Goal: Task Accomplishment & Management: Use online tool/utility

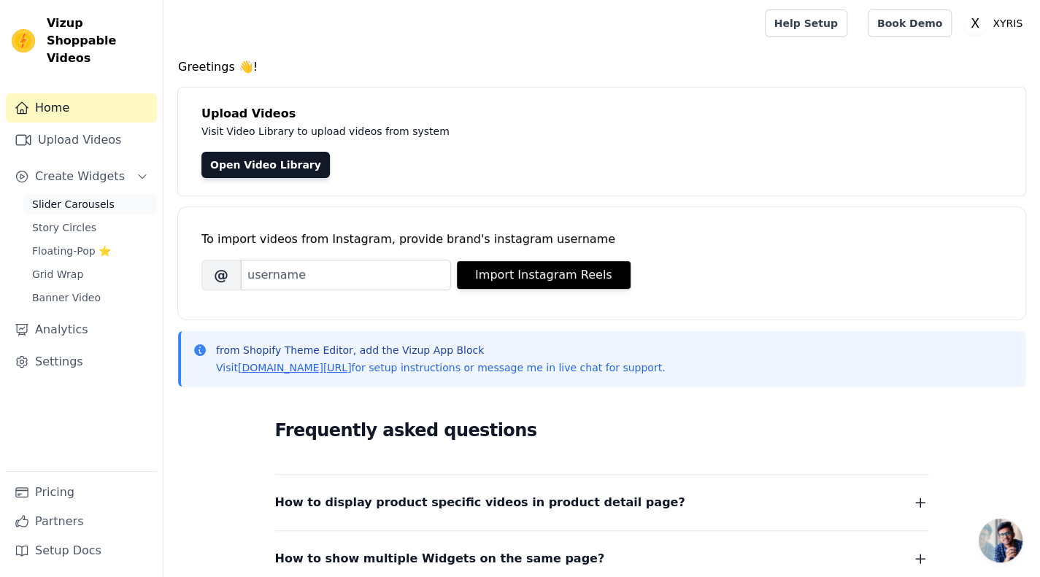
click at [65, 197] on span "Slider Carousels" at bounding box center [73, 204] width 82 height 15
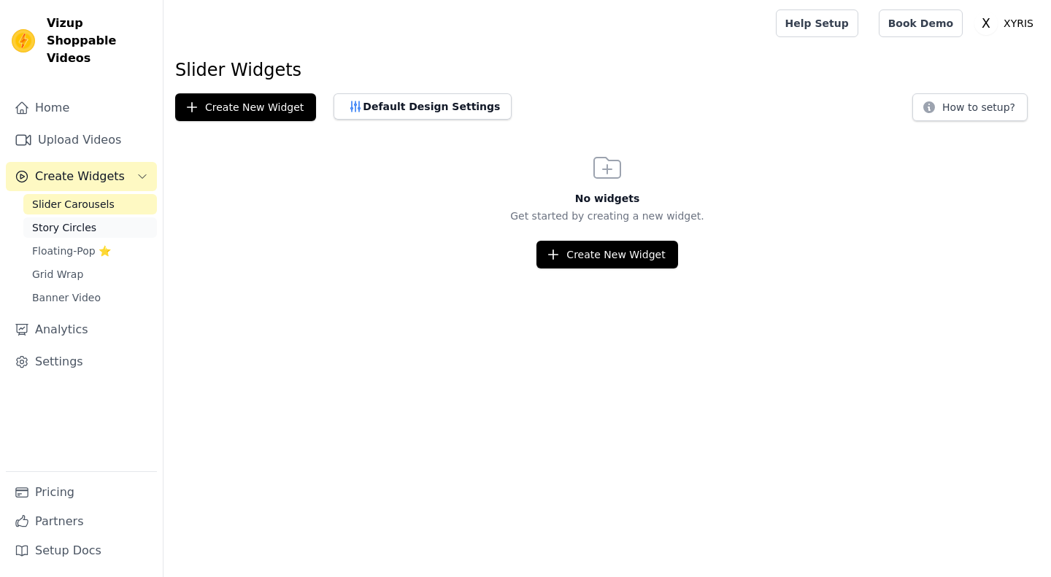
click at [74, 220] on span "Story Circles" at bounding box center [64, 227] width 64 height 15
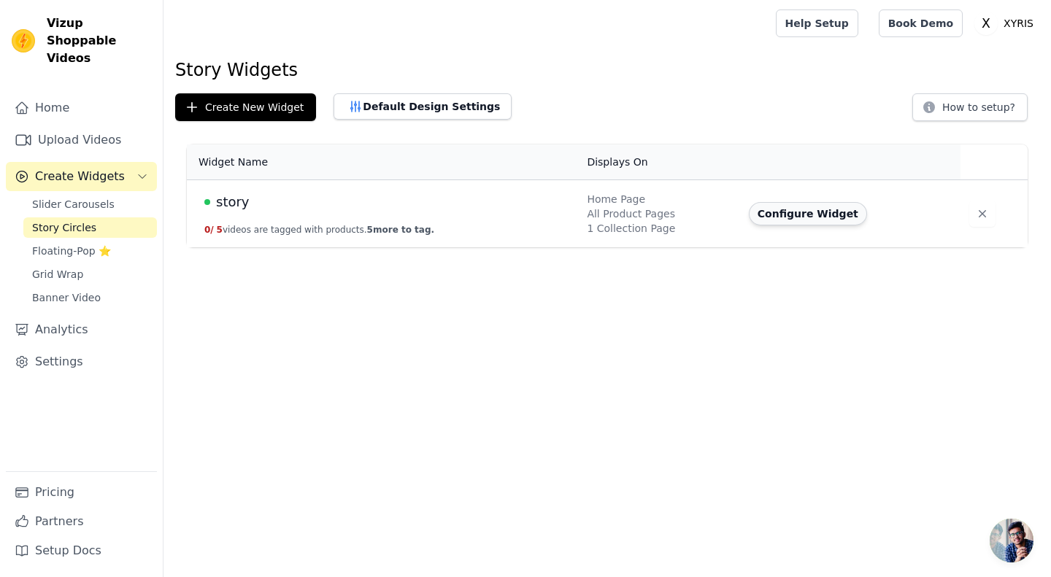
click at [781, 217] on button "Configure Widget" at bounding box center [808, 213] width 118 height 23
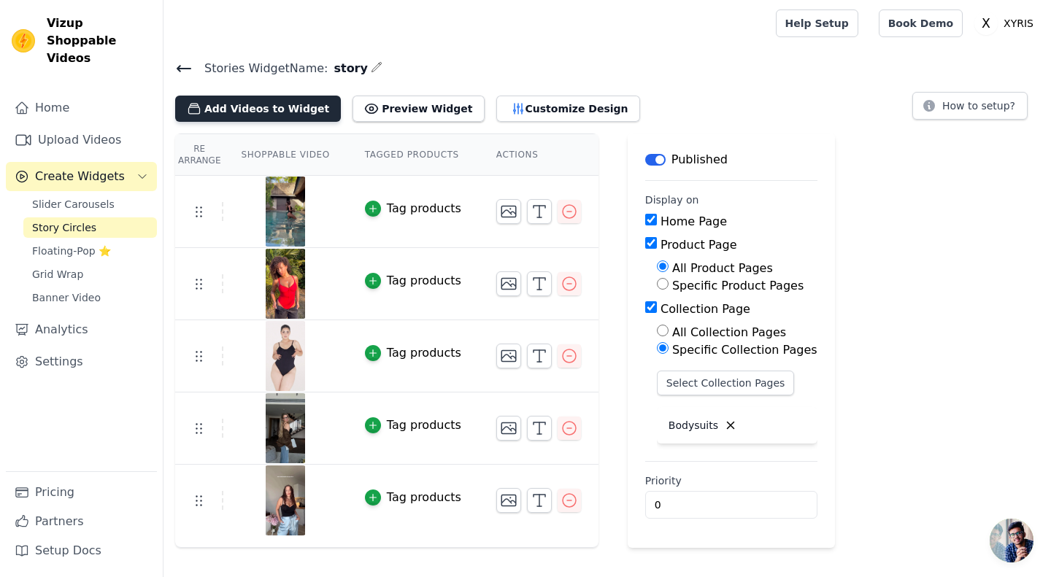
click at [258, 113] on button "Add Videos to Widget" at bounding box center [258, 109] width 166 height 26
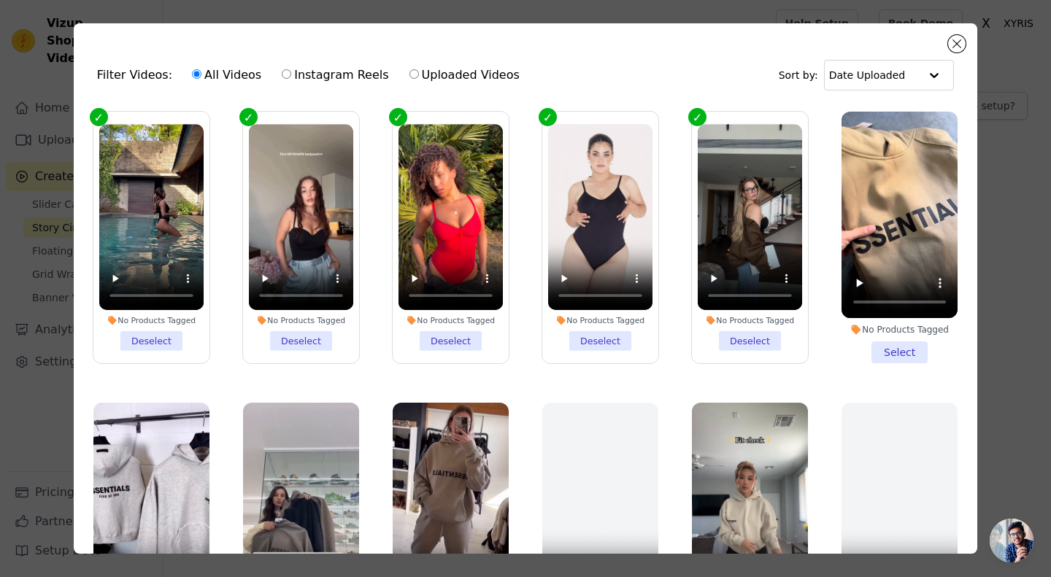
click at [462, 68] on label "Uploaded Videos" at bounding box center [465, 75] width 112 height 19
click at [419, 69] on input "Uploaded Videos" at bounding box center [413, 73] width 9 height 9
radio input "true"
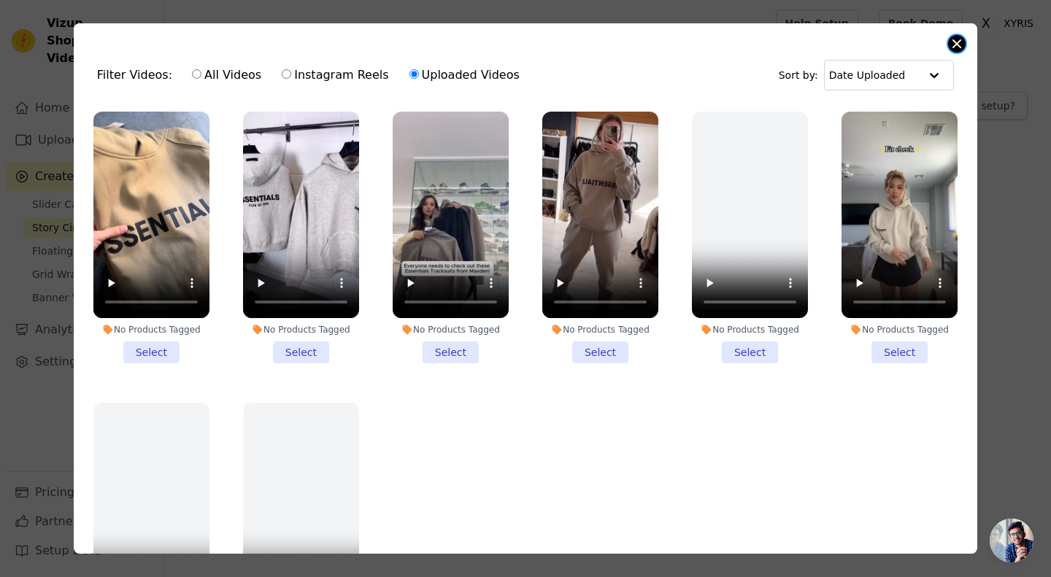
click at [956, 45] on button "Close modal" at bounding box center [957, 44] width 18 height 18
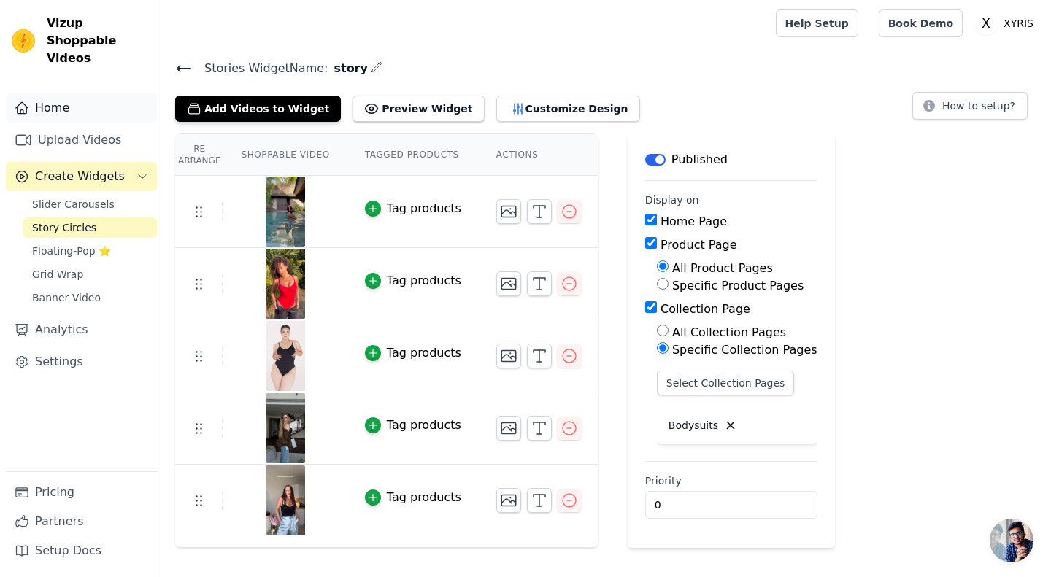
click at [61, 93] on link "Home" at bounding box center [81, 107] width 151 height 29
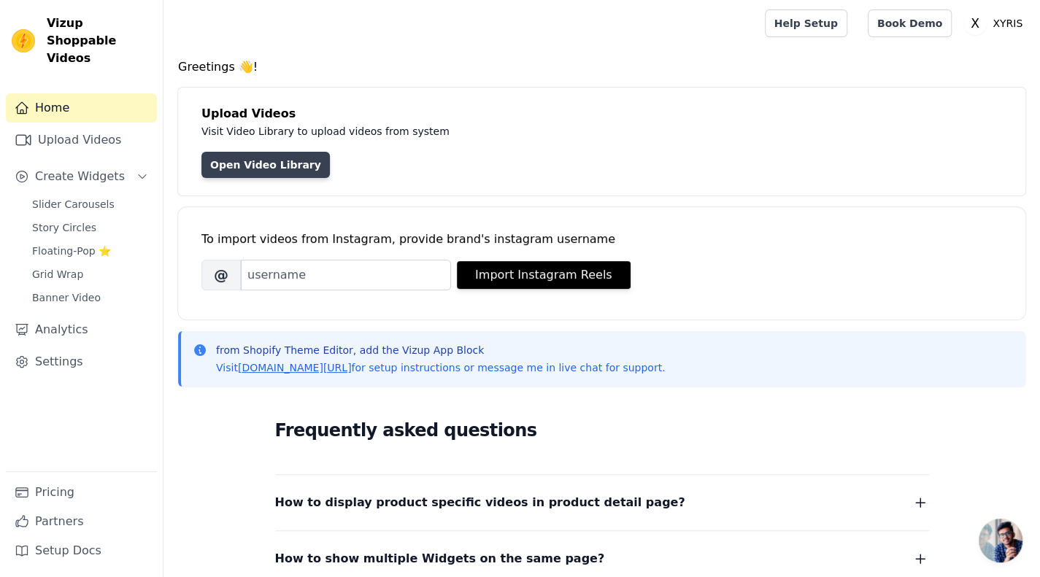
click at [252, 153] on link "Open Video Library" at bounding box center [265, 165] width 128 height 26
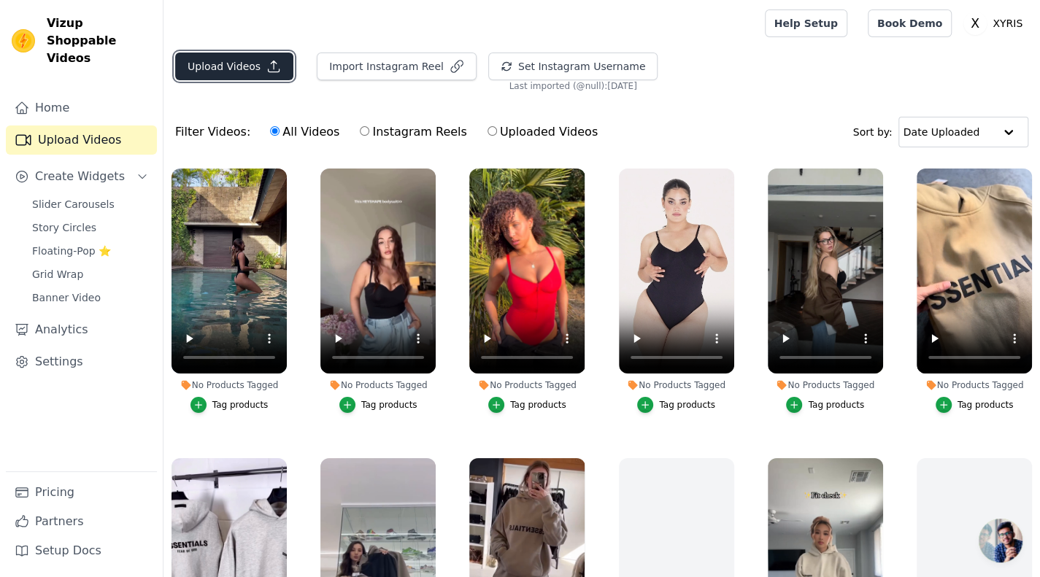
click at [213, 68] on button "Upload Videos" at bounding box center [234, 67] width 118 height 28
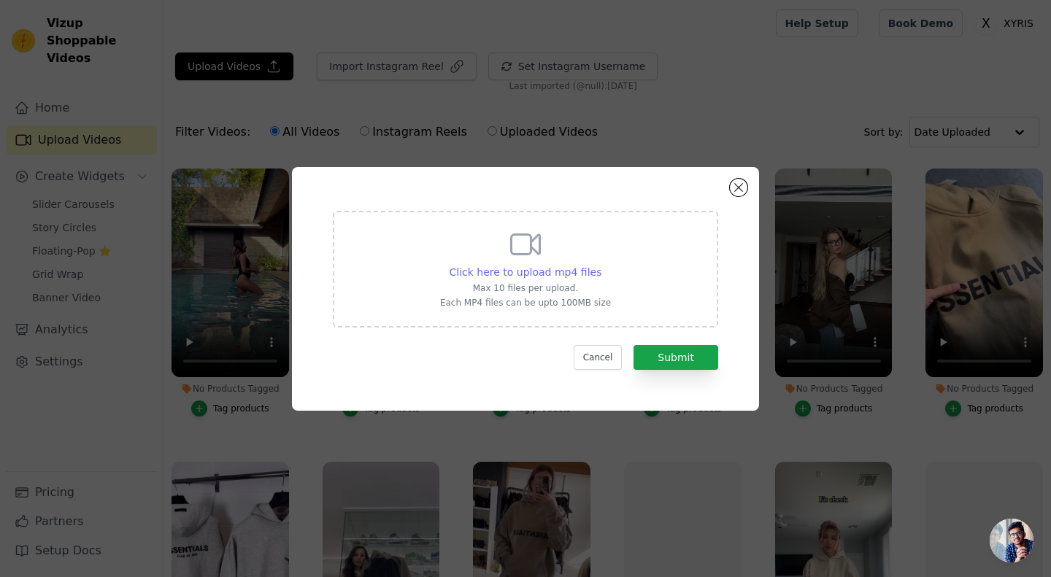
click at [525, 275] on span "Click here to upload mp4 files" at bounding box center [526, 272] width 153 height 12
click at [601, 265] on input "Click here to upload mp4 files Max 10 files per upload. Each MP4 files can be u…" at bounding box center [601, 264] width 1 height 1
type input "C:\fakepath\46f8e4c62c12d958785169378afa1544b1e9c424dd5c16768ca94382437908a4.mp4"
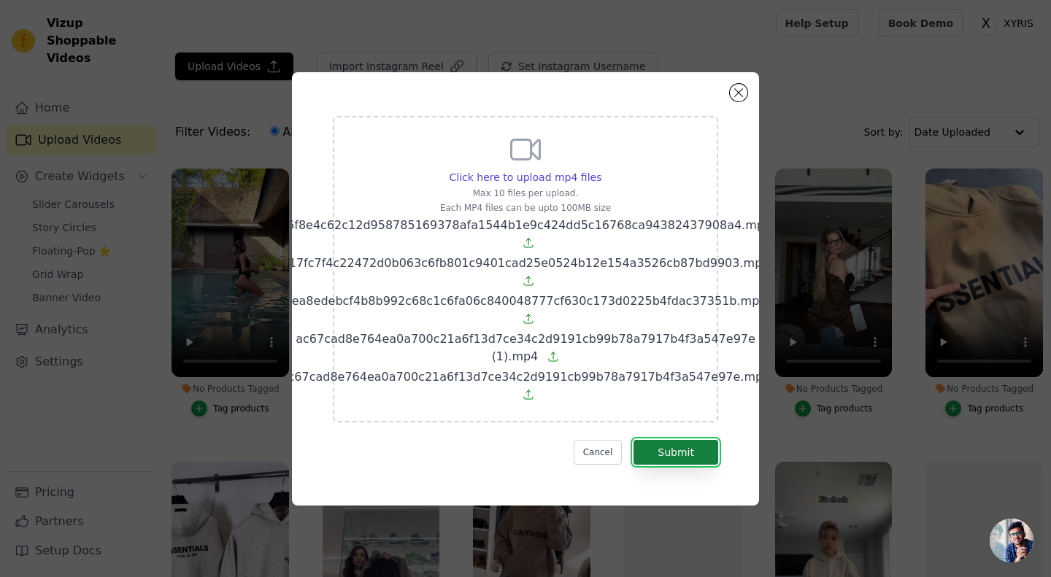
click at [670, 448] on button "Submit" at bounding box center [675, 452] width 85 height 25
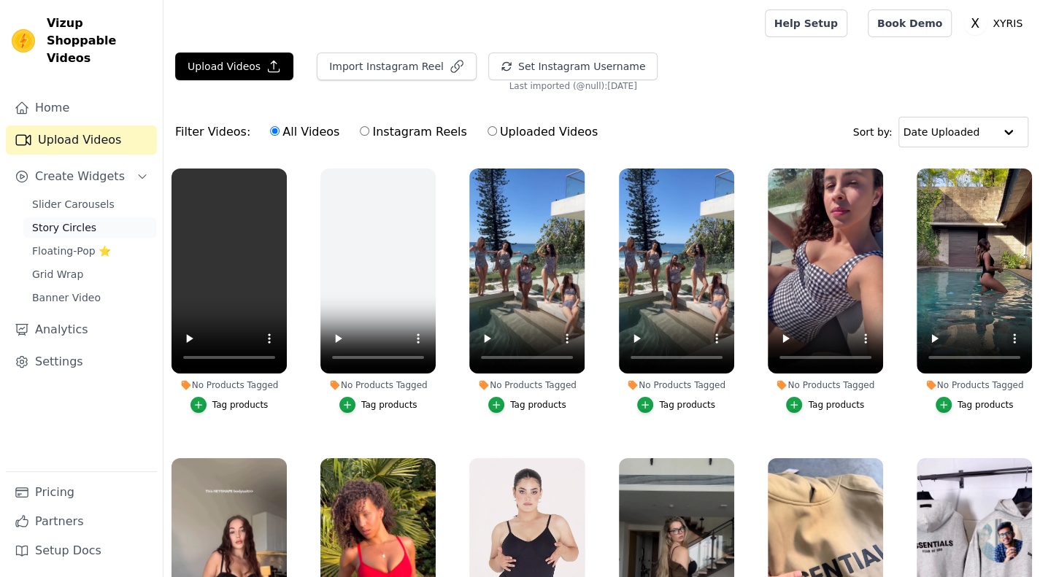
click at [58, 220] on span "Story Circles" at bounding box center [64, 227] width 64 height 15
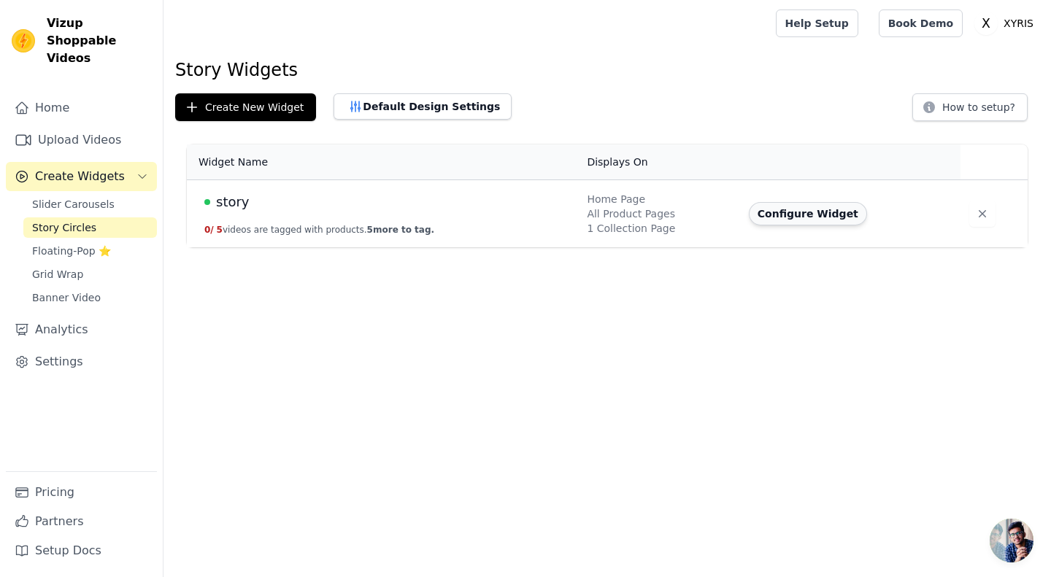
click at [776, 212] on button "Configure Widget" at bounding box center [808, 213] width 118 height 23
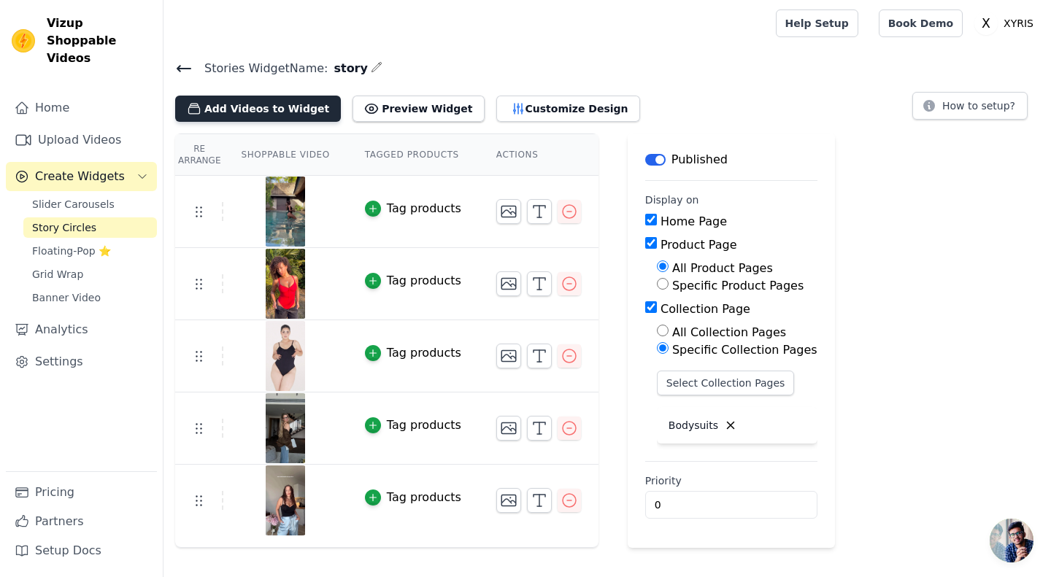
click at [273, 112] on button "Add Videos to Widget" at bounding box center [258, 109] width 166 height 26
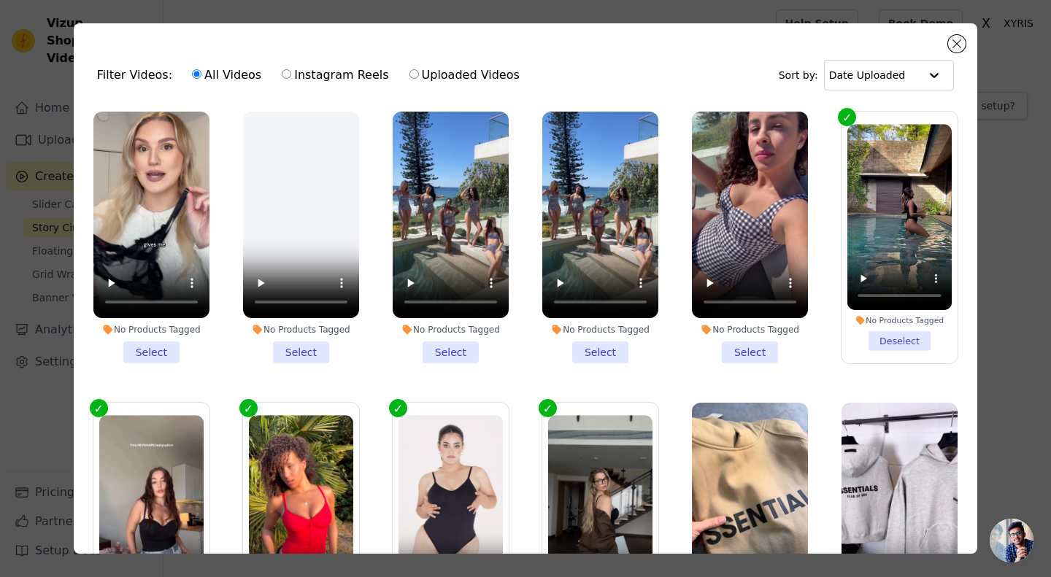
click at [146, 347] on li "No Products Tagged Select" at bounding box center [151, 238] width 116 height 252
click at [0, 0] on input "No Products Tagged Select" at bounding box center [0, 0] width 0 height 0
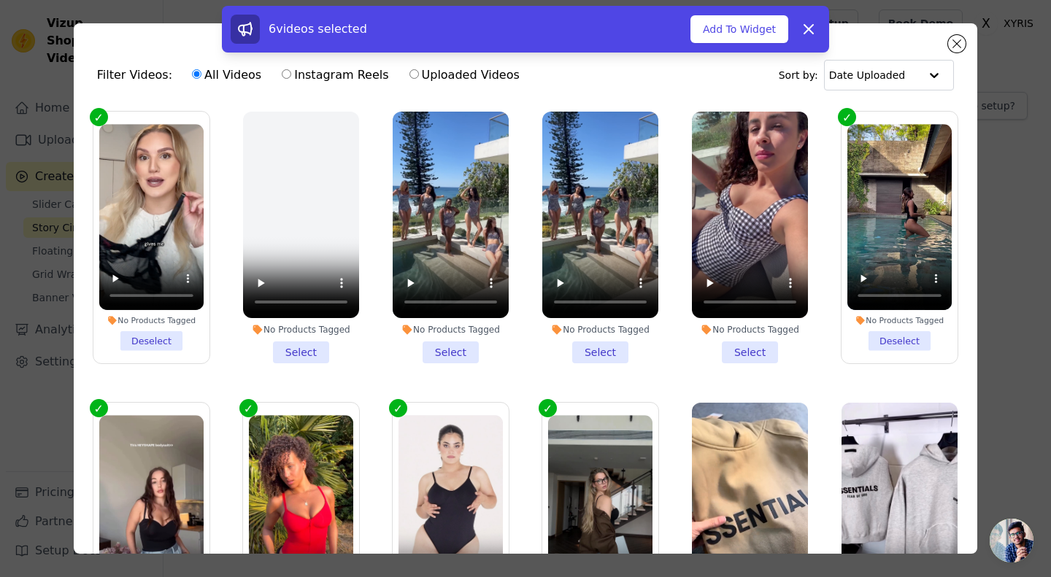
click at [439, 345] on li "No Products Tagged Select" at bounding box center [451, 238] width 116 height 252
click at [0, 0] on input "No Products Tagged Select" at bounding box center [0, 0] width 0 height 0
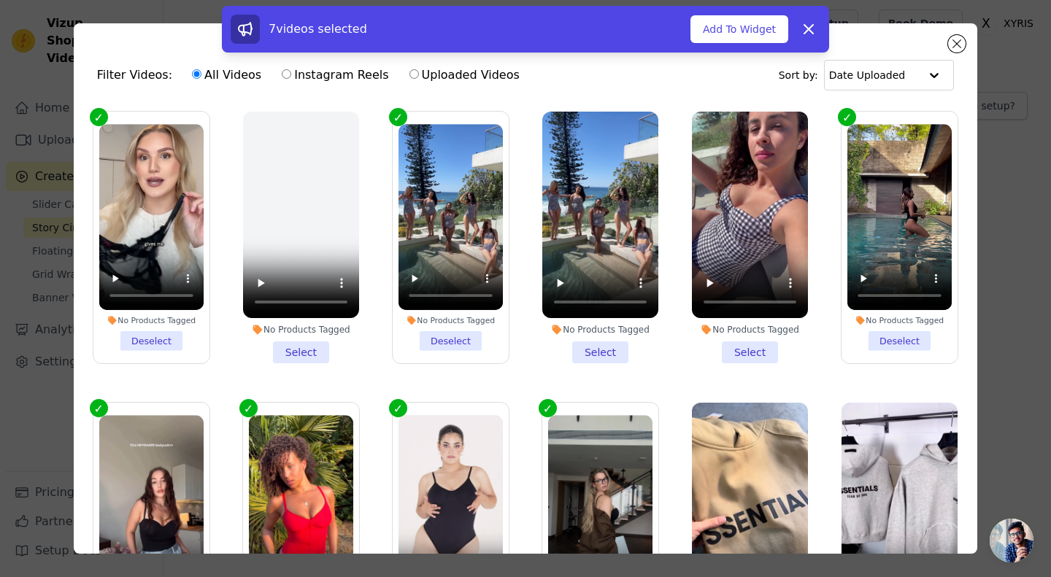
click at [737, 344] on li "No Products Tagged Select" at bounding box center [750, 238] width 116 height 252
click at [0, 0] on input "No Products Tagged Select" at bounding box center [0, 0] width 0 height 0
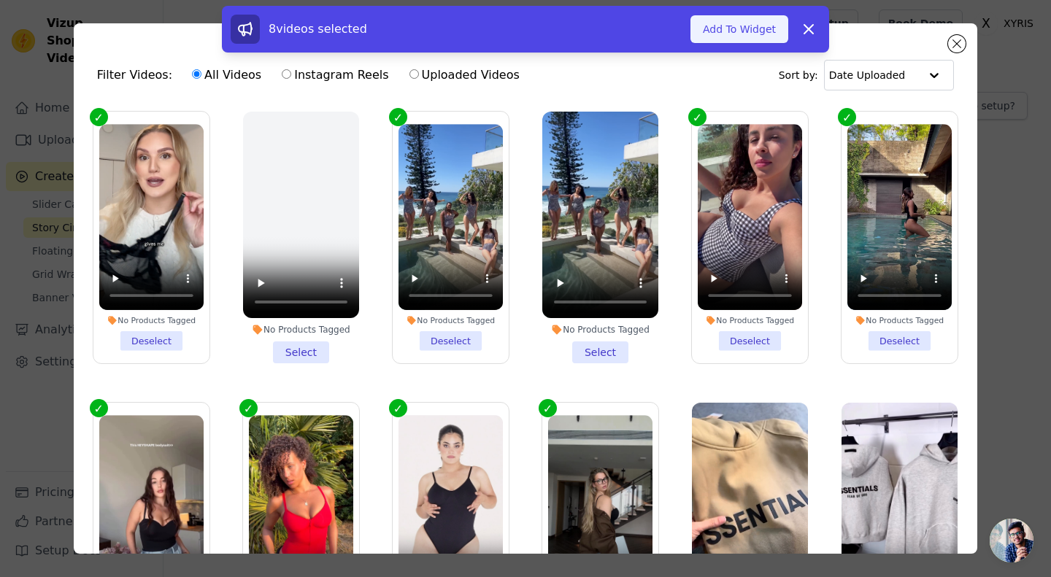
click at [733, 39] on button "Add To Widget" at bounding box center [739, 29] width 98 height 28
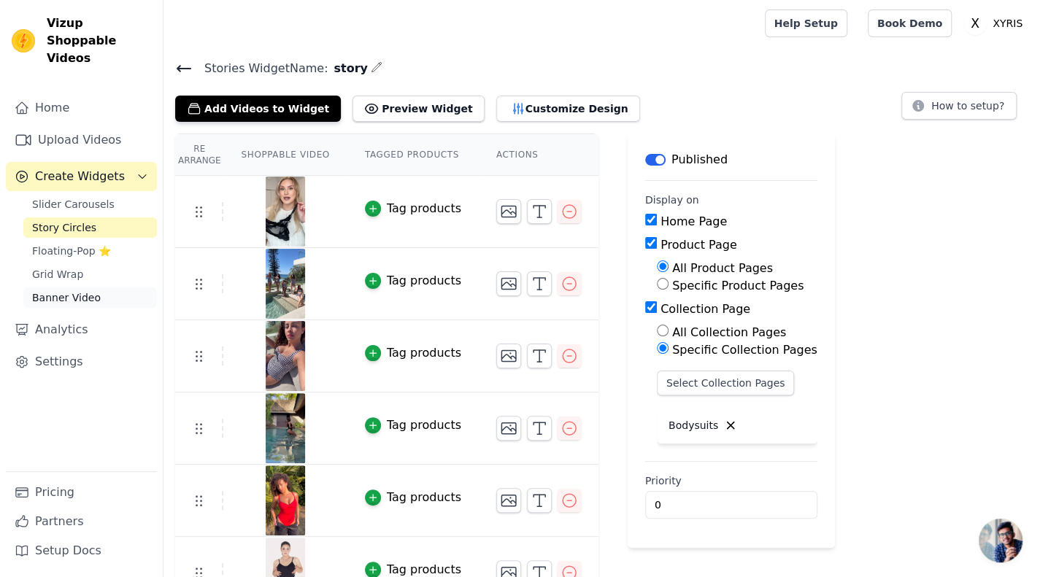
click at [71, 288] on link "Banner Video" at bounding box center [90, 298] width 134 height 20
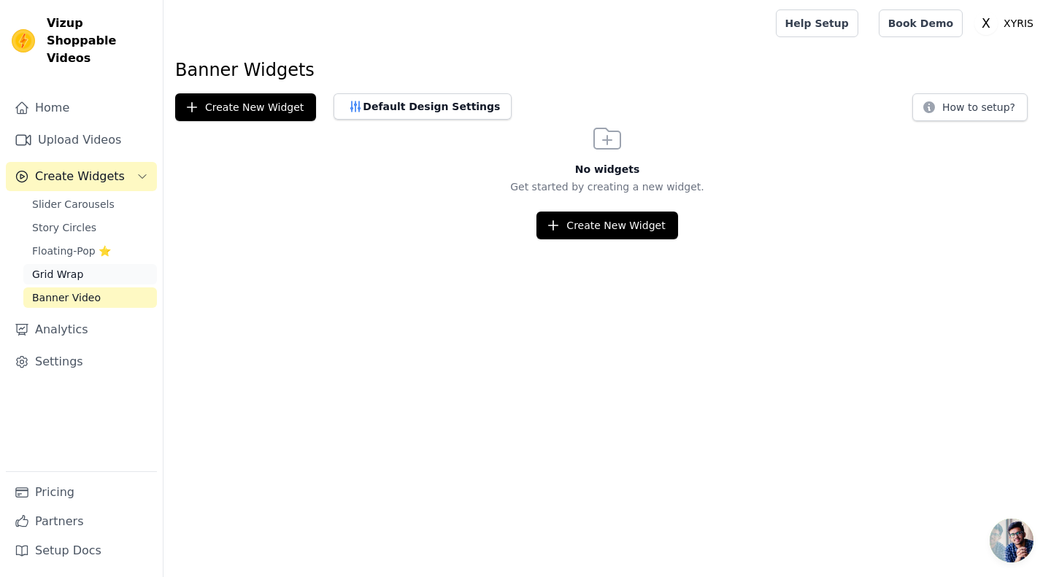
click at [70, 267] on span "Grid Wrap" at bounding box center [57, 274] width 51 height 15
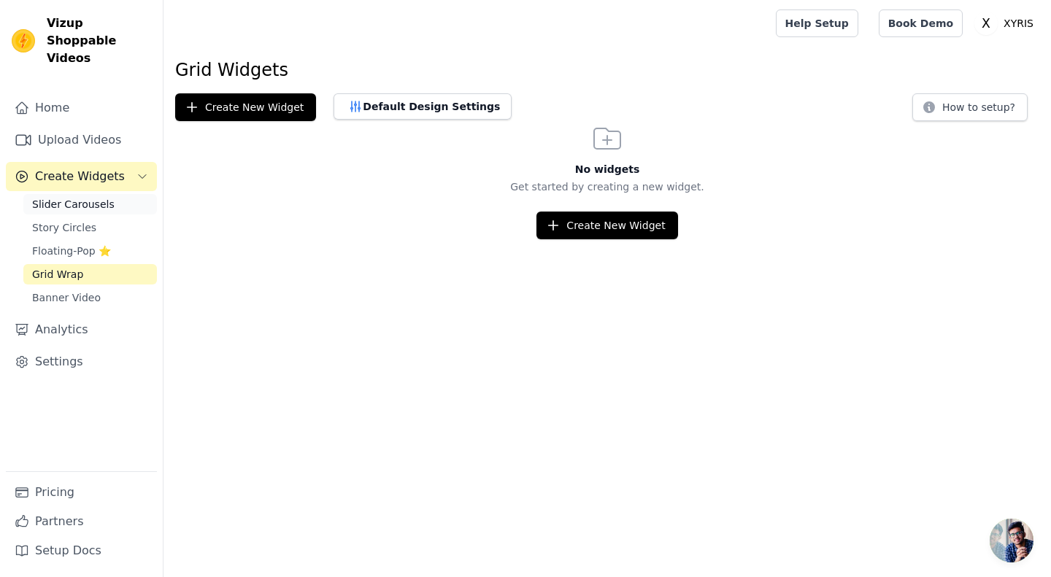
click at [85, 197] on span "Slider Carousels" at bounding box center [73, 204] width 82 height 15
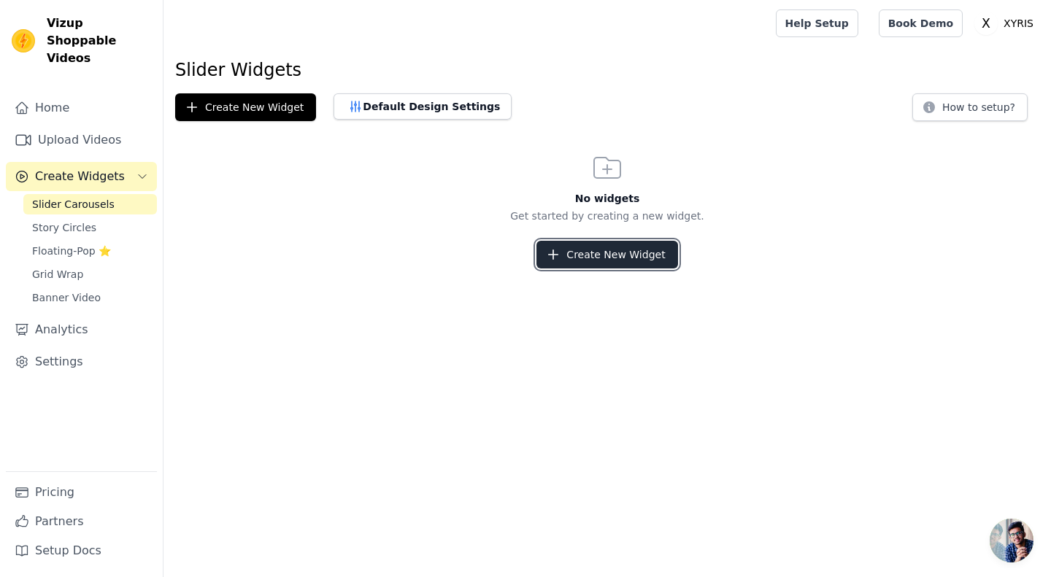
click at [570, 252] on button "Create New Widget" at bounding box center [606, 255] width 141 height 28
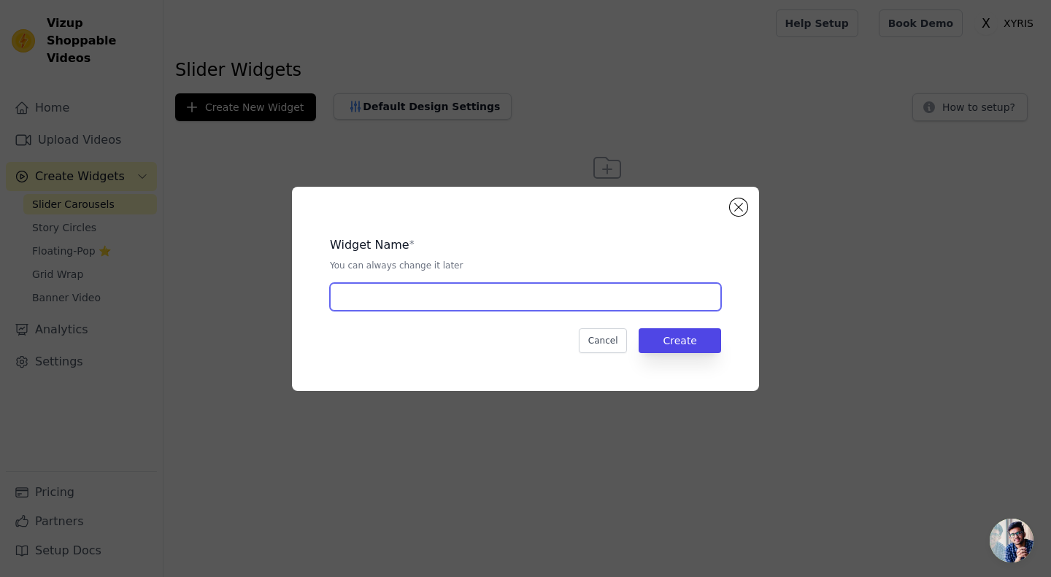
click at [560, 309] on input "text" at bounding box center [525, 297] width 391 height 28
type input "slider"
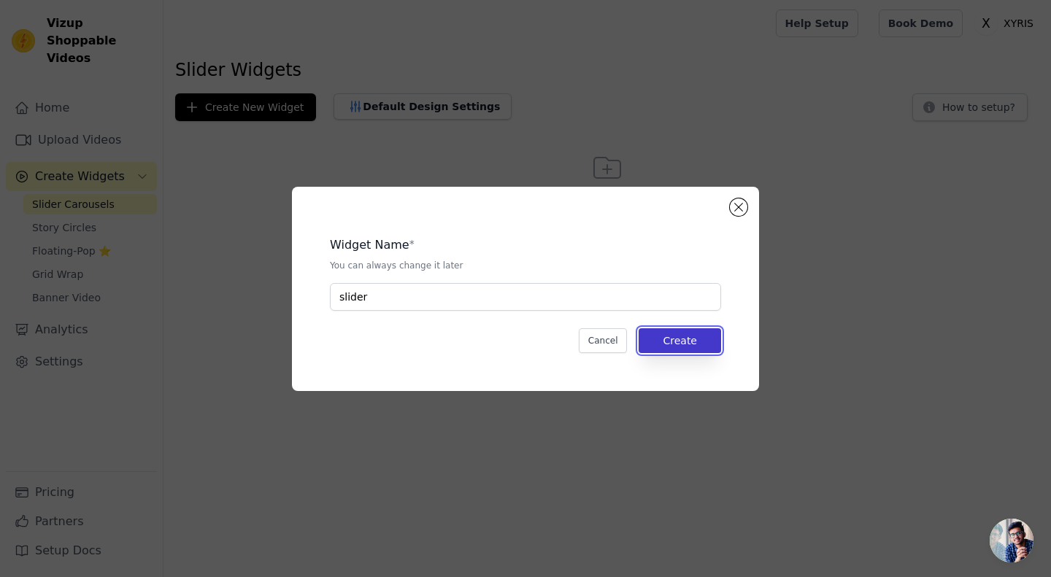
click at [689, 345] on button "Create" at bounding box center [680, 340] width 82 height 25
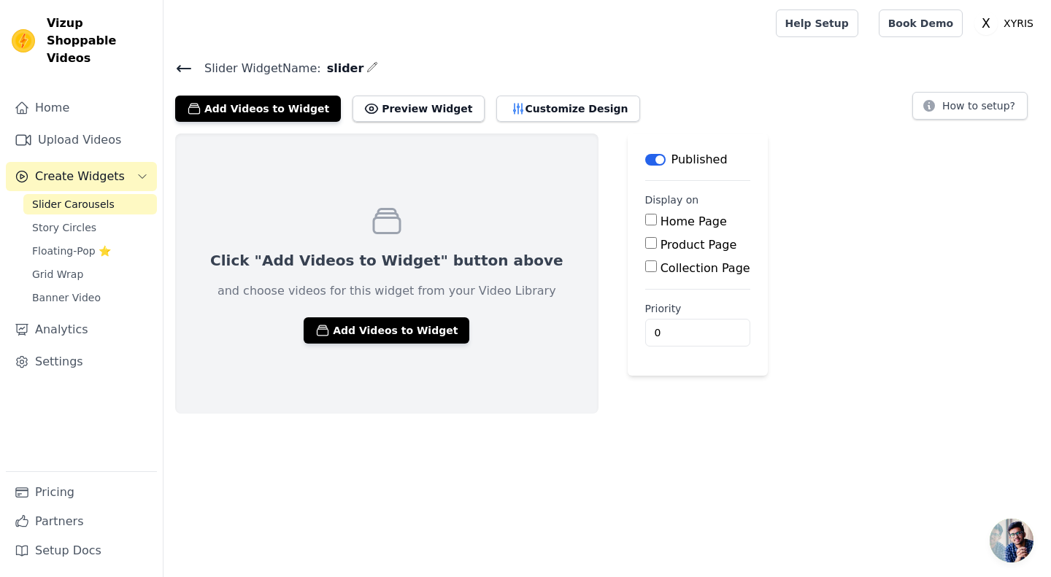
click at [645, 269] on input "Collection Page" at bounding box center [651, 267] width 12 height 12
checkbox input "true"
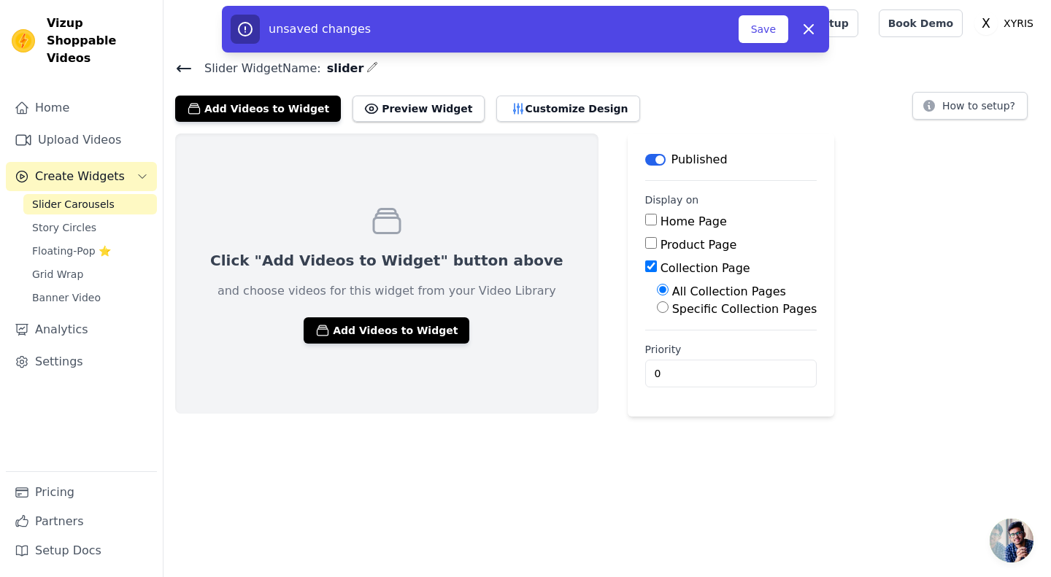
click at [657, 308] on input "Specific Collection Pages" at bounding box center [663, 307] width 12 height 12
radio input "true"
click at [657, 341] on button "Select Collection Pages" at bounding box center [726, 342] width 138 height 25
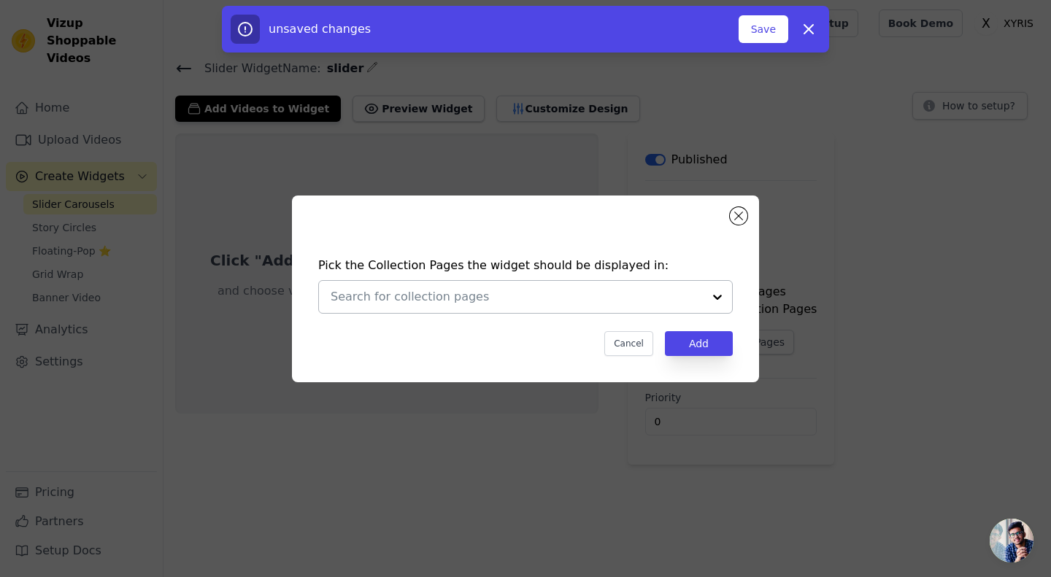
click at [638, 312] on div at bounding box center [517, 297] width 372 height 32
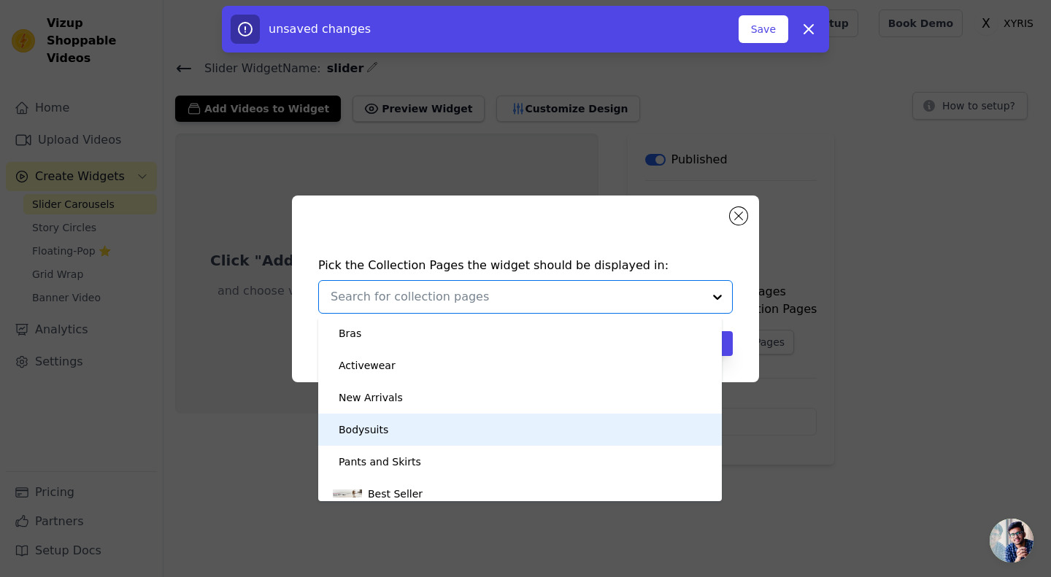
click at [432, 425] on div "Bodysuits" at bounding box center [520, 430] width 374 height 32
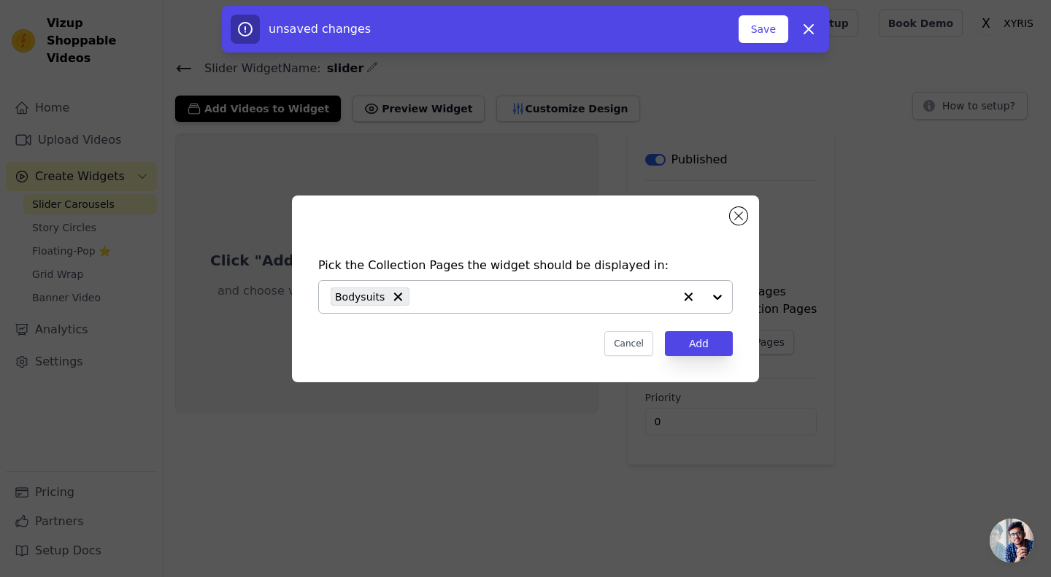
click at [714, 296] on div at bounding box center [703, 297] width 58 height 32
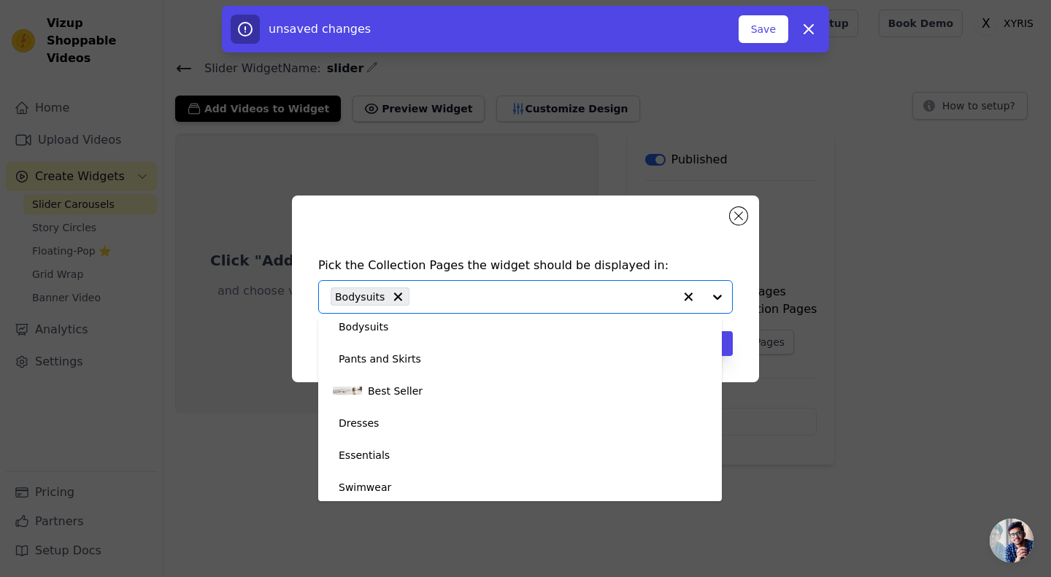
scroll to position [105, 0]
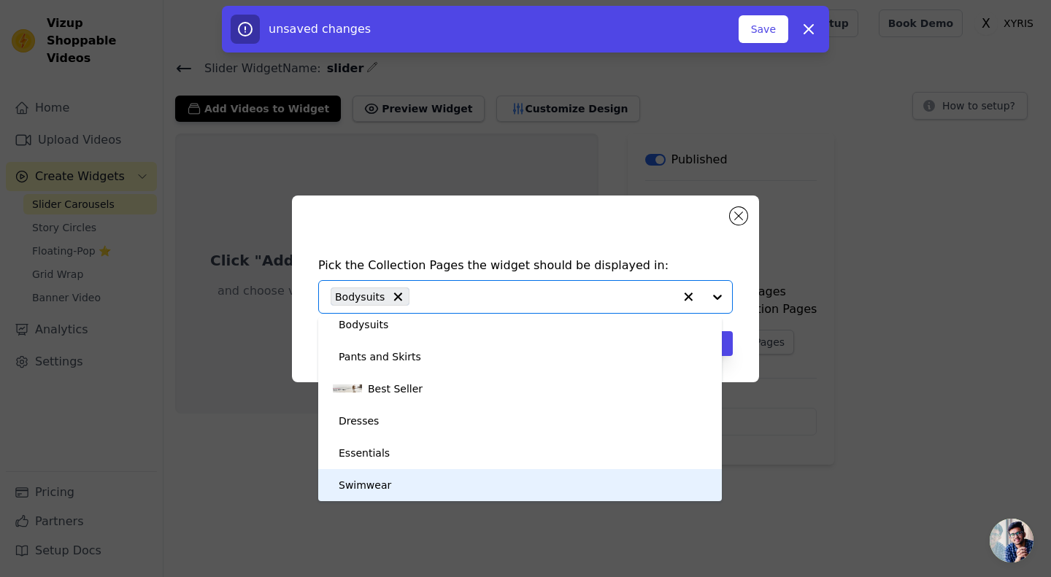
click at [372, 481] on div "Swimwear" at bounding box center [365, 485] width 53 height 32
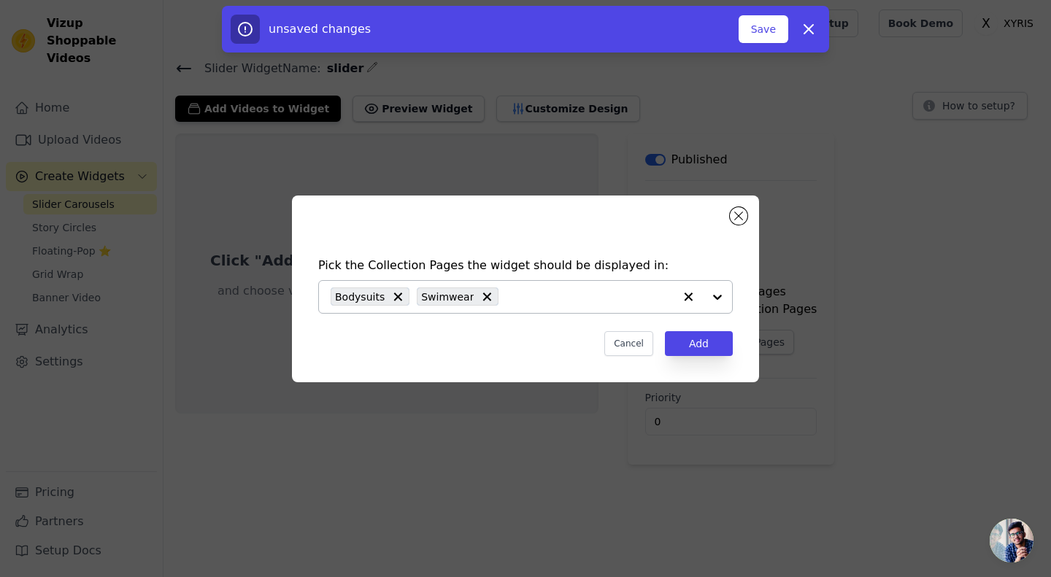
click at [714, 294] on div at bounding box center [703, 297] width 58 height 32
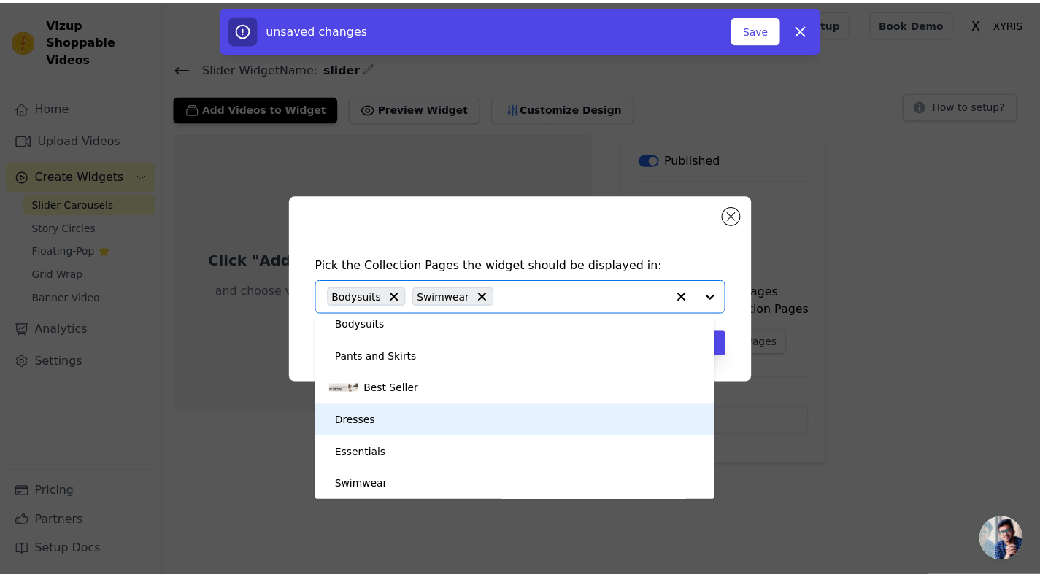
scroll to position [0, 0]
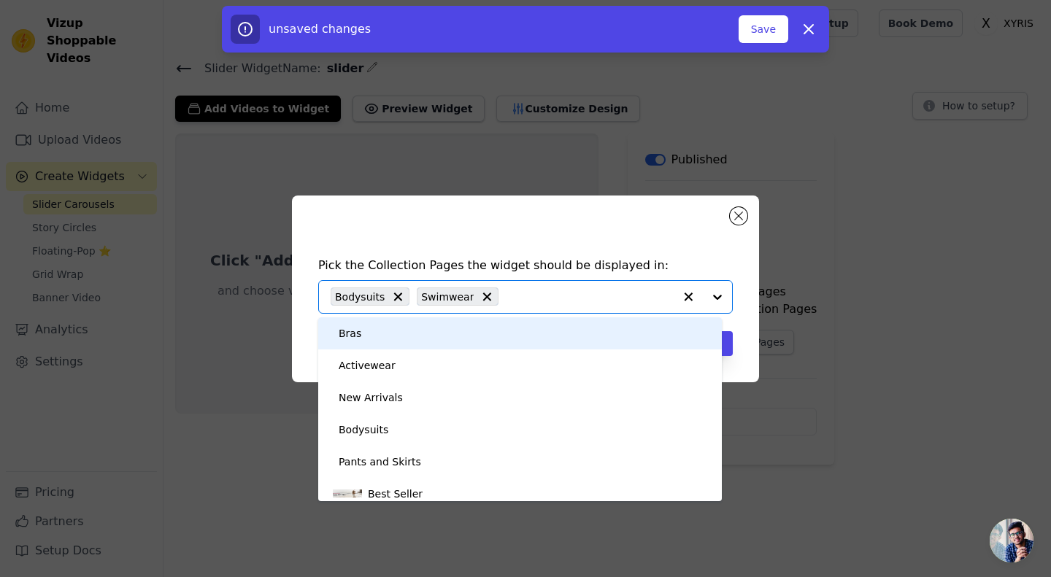
click at [436, 331] on div "Bras" at bounding box center [520, 333] width 374 height 32
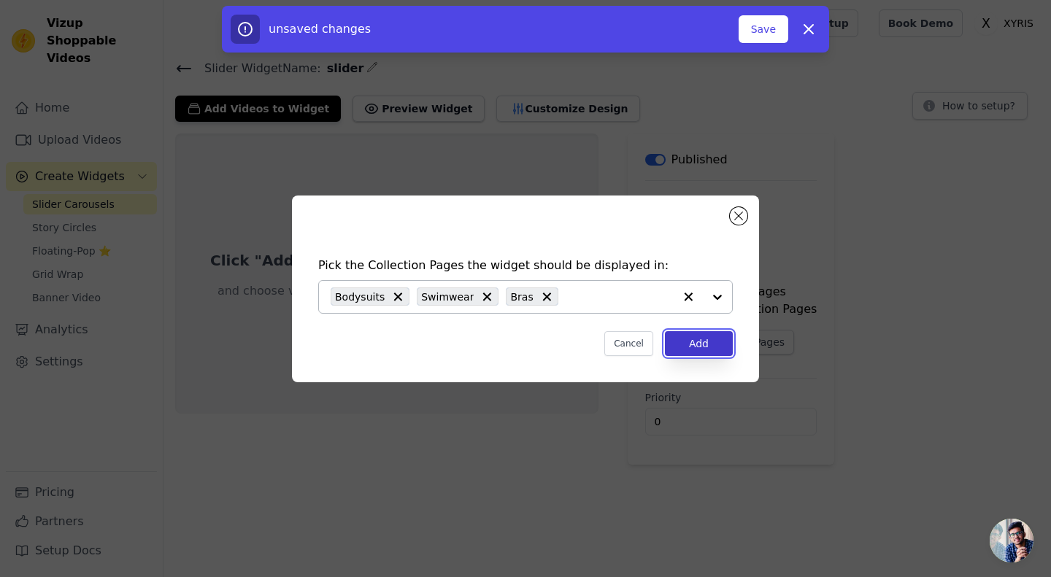
click at [693, 349] on button "Add" at bounding box center [699, 343] width 68 height 25
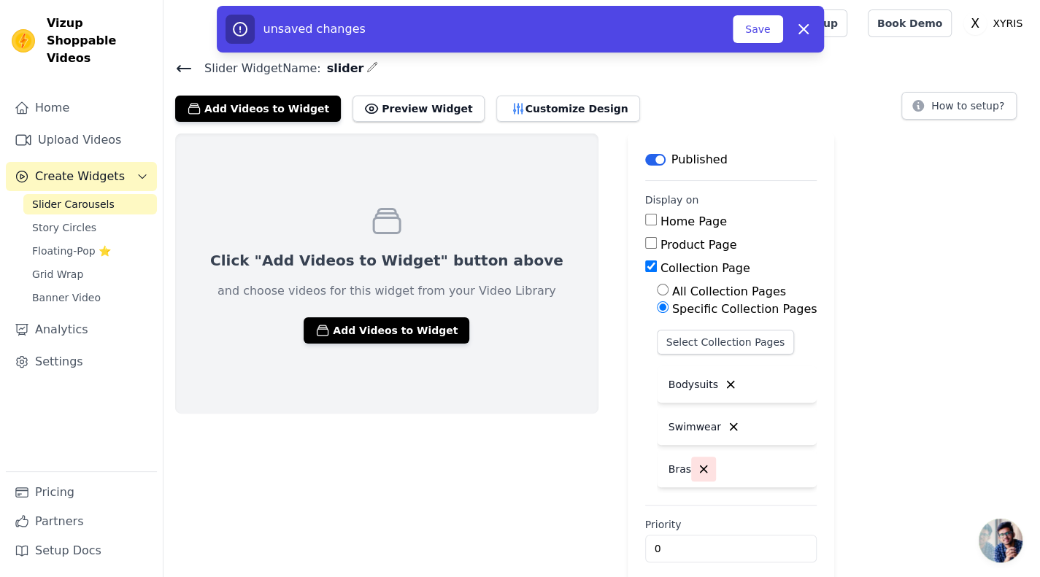
scroll to position [12, 0]
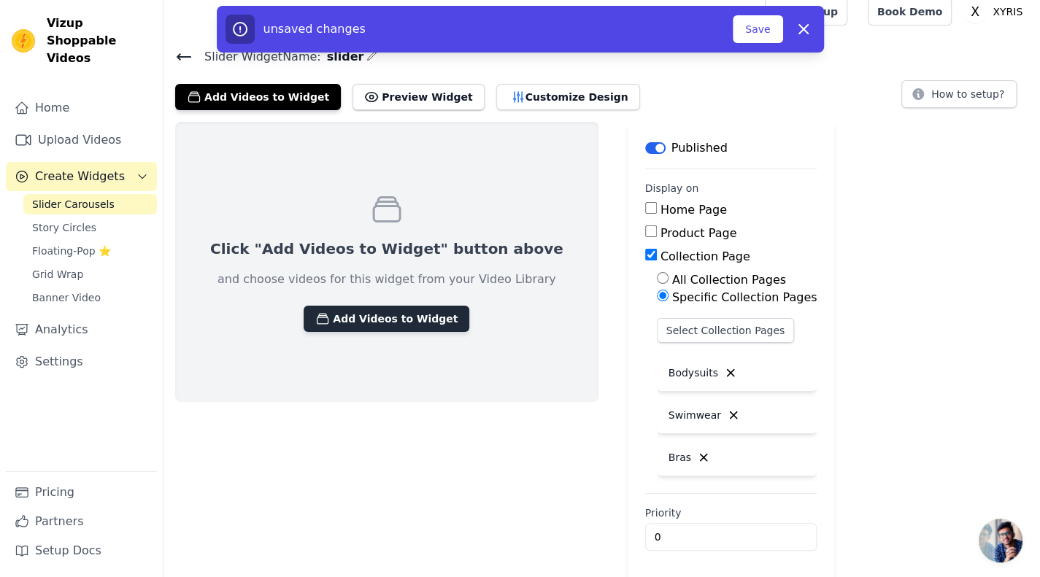
click at [382, 316] on button "Add Videos to Widget" at bounding box center [387, 319] width 166 height 26
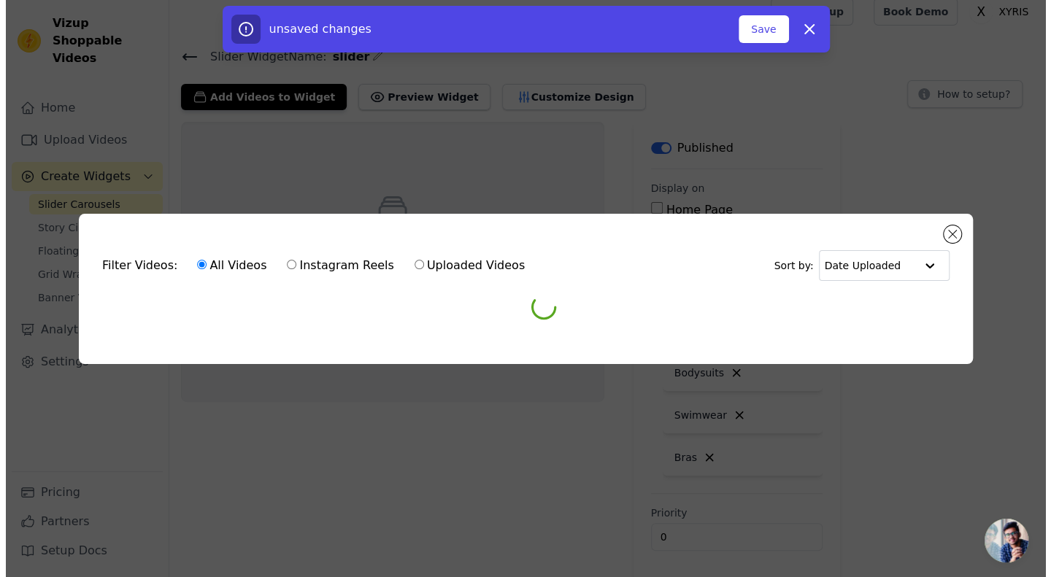
scroll to position [0, 0]
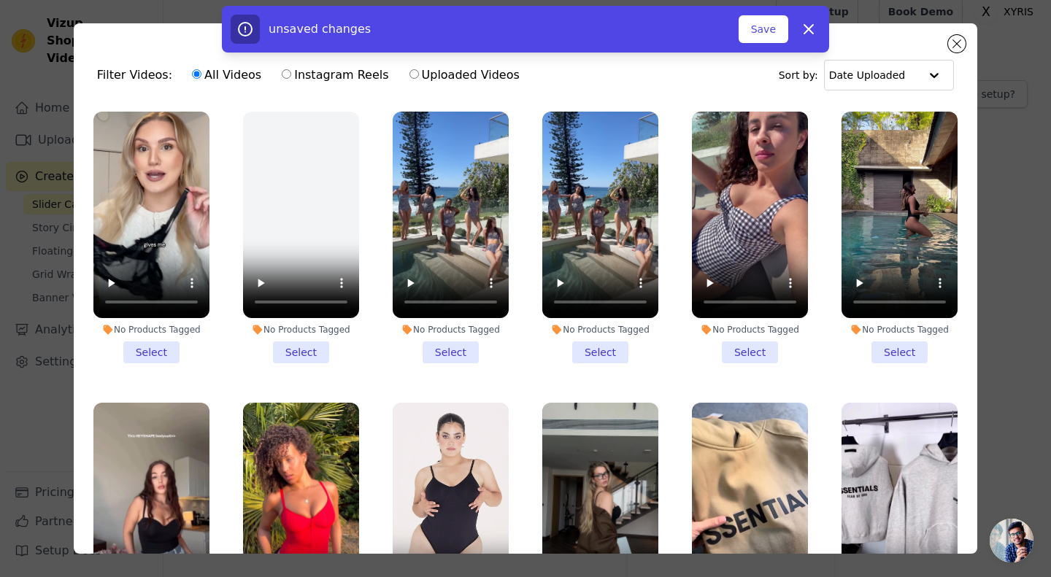
click at [430, 352] on li "No Products Tagged Select" at bounding box center [451, 238] width 116 height 252
click at [0, 0] on input "No Products Tagged Select" at bounding box center [0, 0] width 0 height 0
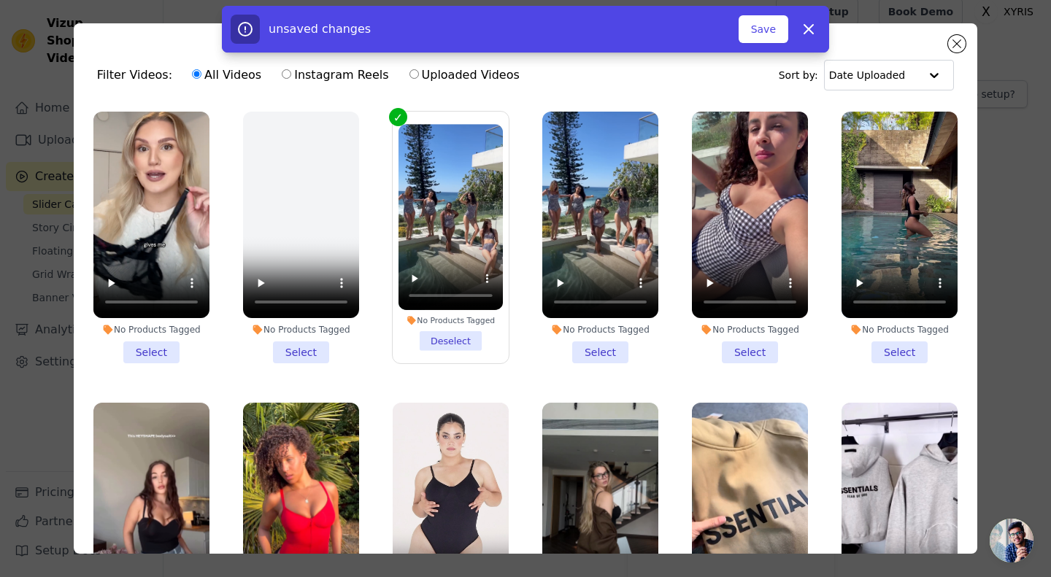
click at [568, 345] on li "No Products Tagged Select" at bounding box center [600, 238] width 116 height 252
click at [0, 0] on input "No Products Tagged Select" at bounding box center [0, 0] width 0 height 0
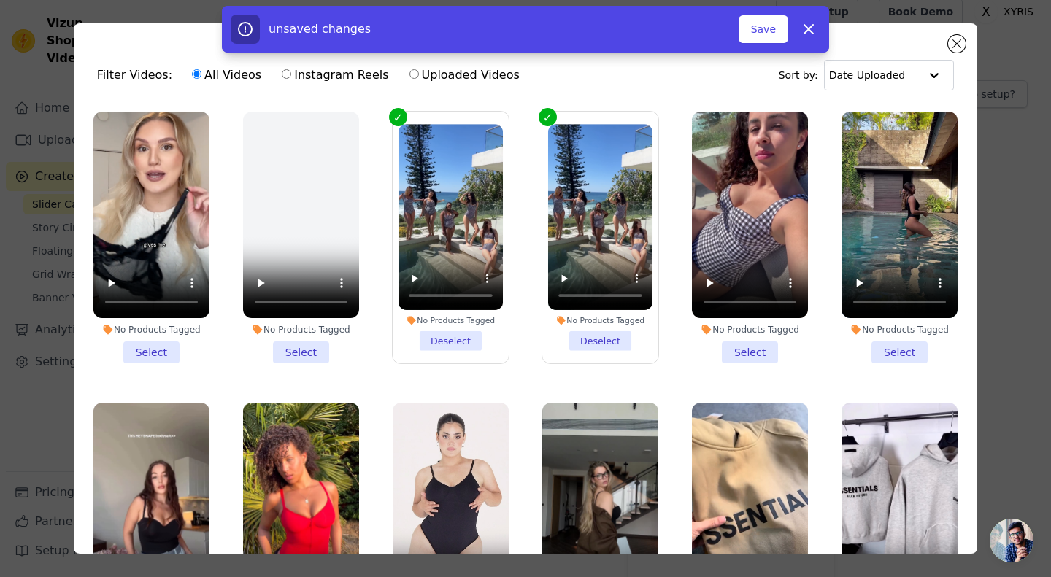
click at [745, 342] on li "No Products Tagged Select" at bounding box center [750, 238] width 116 height 252
click at [0, 0] on input "No Products Tagged Select" at bounding box center [0, 0] width 0 height 0
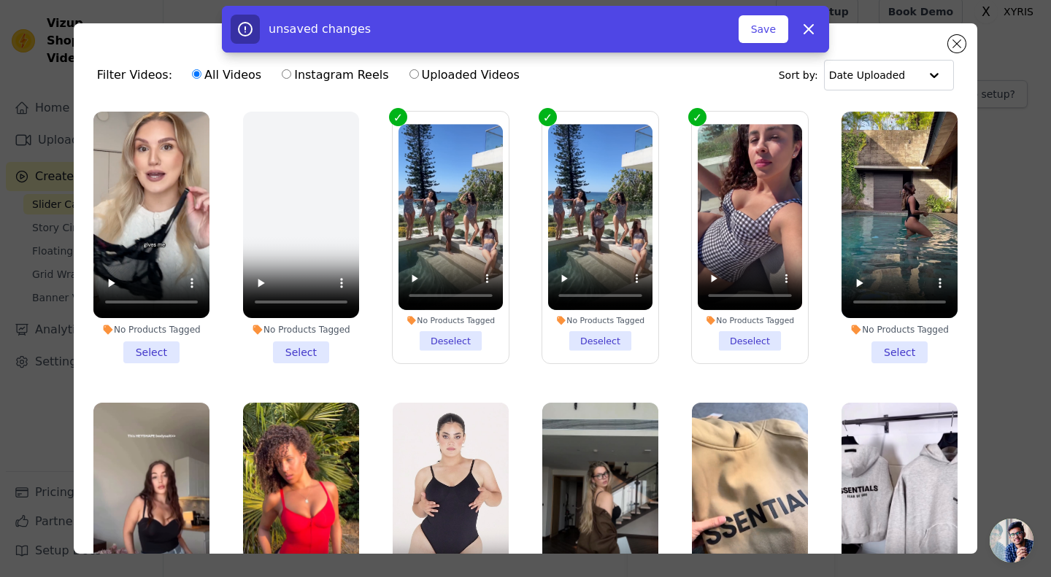
click at [878, 342] on li "No Products Tagged Select" at bounding box center [899, 238] width 116 height 252
click at [0, 0] on input "No Products Tagged Select" at bounding box center [0, 0] width 0 height 0
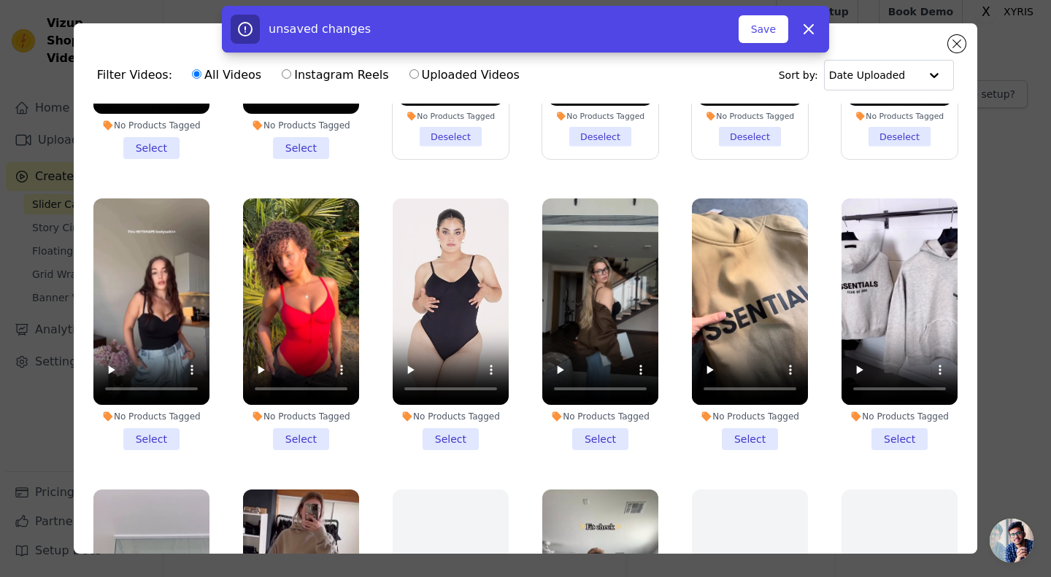
scroll to position [205, 0]
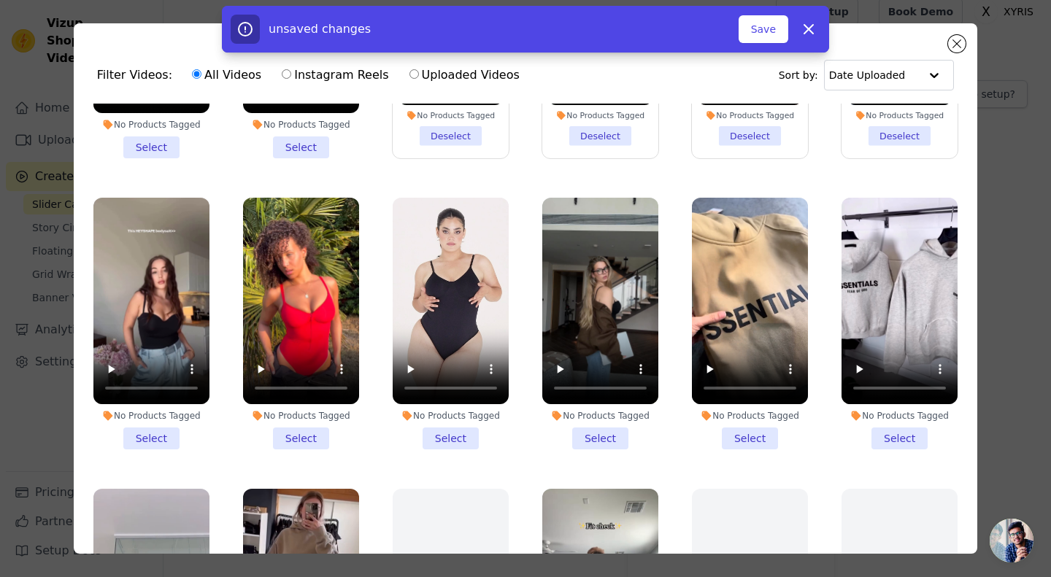
click at [302, 425] on li "No Products Tagged Select" at bounding box center [301, 324] width 116 height 252
click at [0, 0] on input "No Products Tagged Select" at bounding box center [0, 0] width 0 height 0
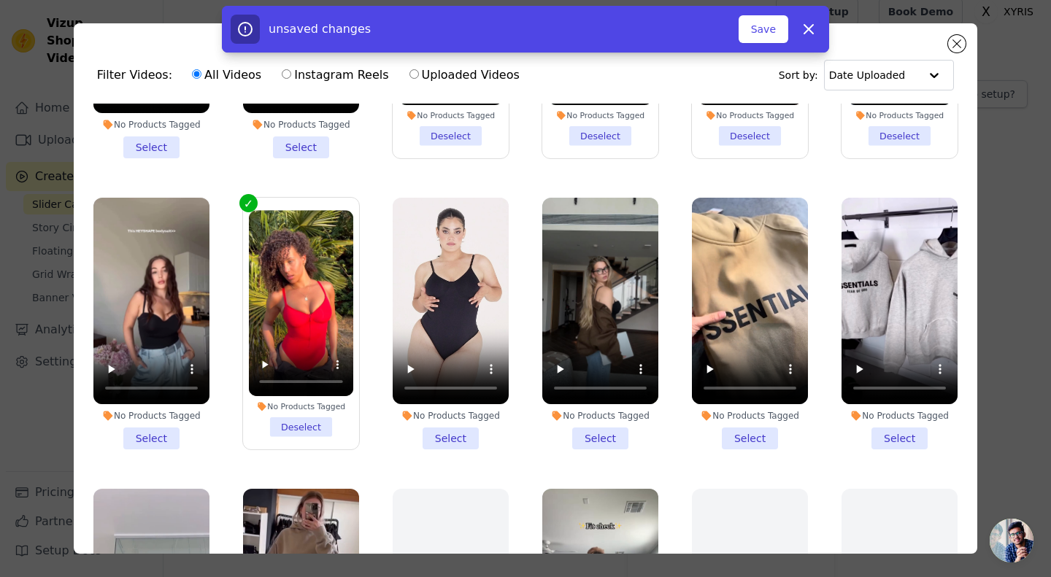
click at [584, 423] on li "No Products Tagged Select" at bounding box center [600, 324] width 116 height 252
click at [0, 0] on input "No Products Tagged Select" at bounding box center [0, 0] width 0 height 0
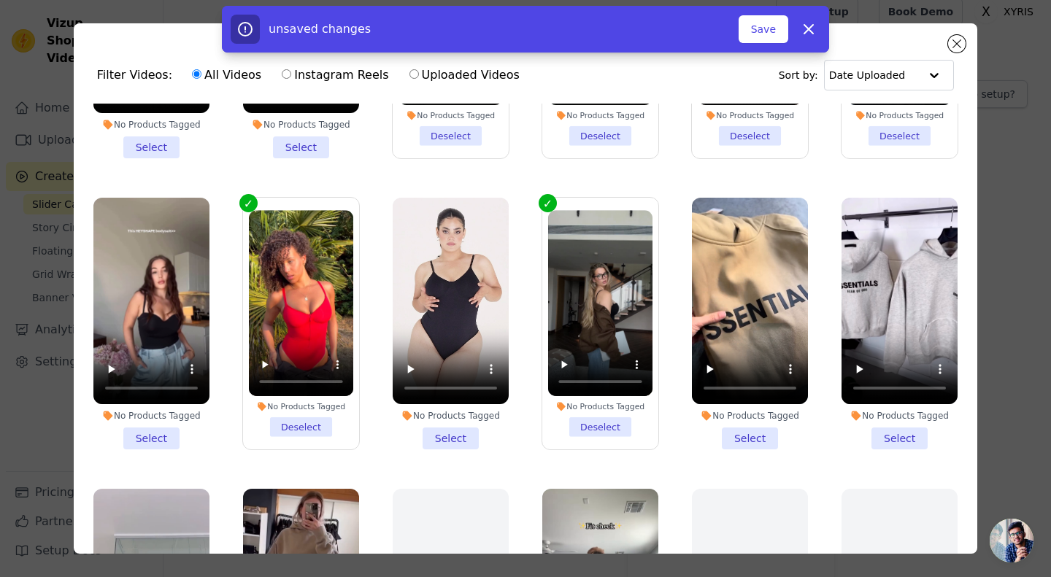
click at [444, 417] on li "No Products Tagged Select" at bounding box center [451, 324] width 116 height 252
click at [0, 0] on input "No Products Tagged Select" at bounding box center [0, 0] width 0 height 0
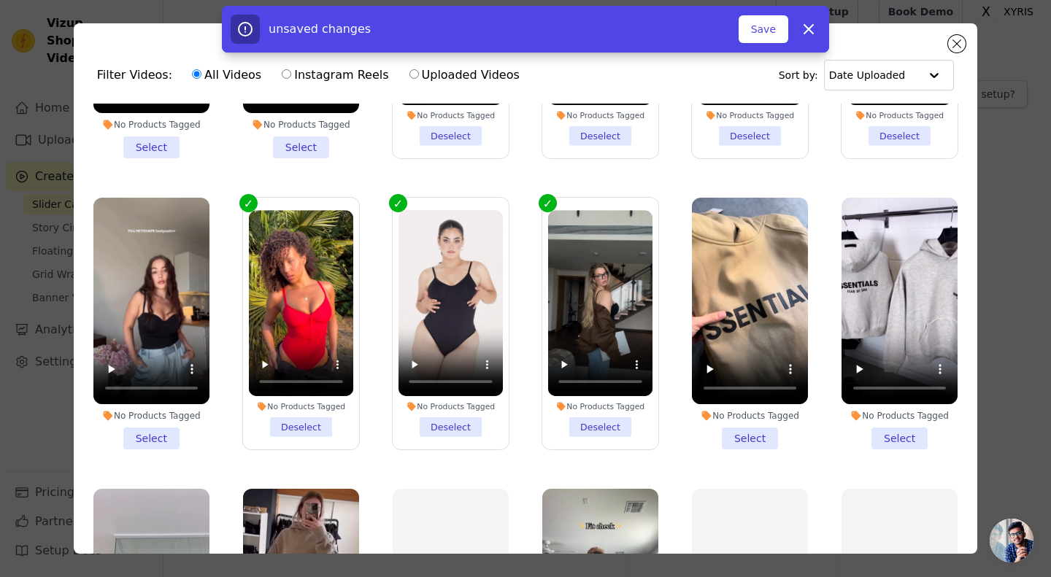
click at [142, 417] on li "No Products Tagged Select" at bounding box center [151, 324] width 116 height 252
click at [0, 0] on input "No Products Tagged Select" at bounding box center [0, 0] width 0 height 0
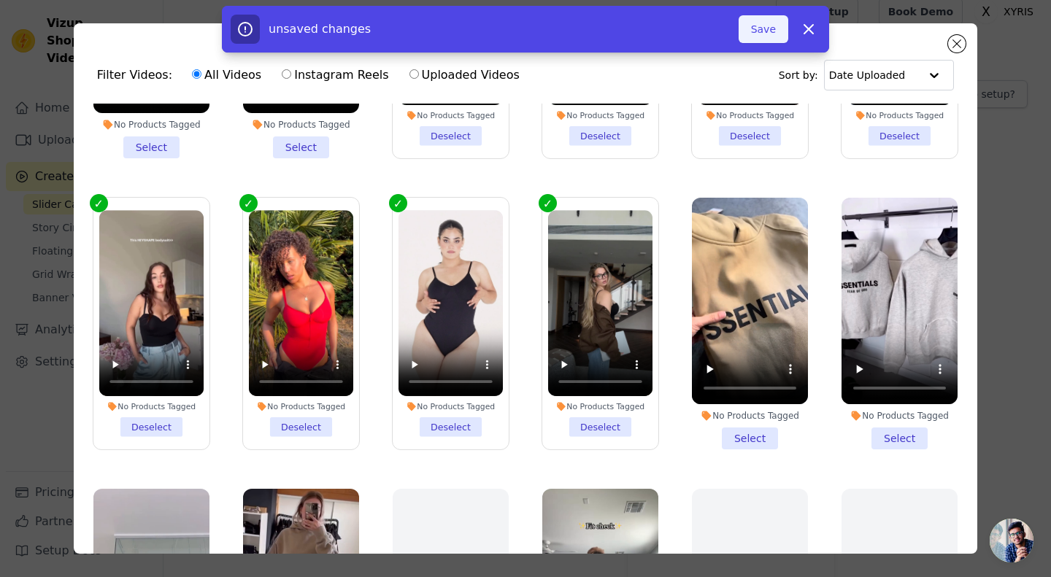
click at [768, 34] on button "Save" at bounding box center [764, 29] width 50 height 28
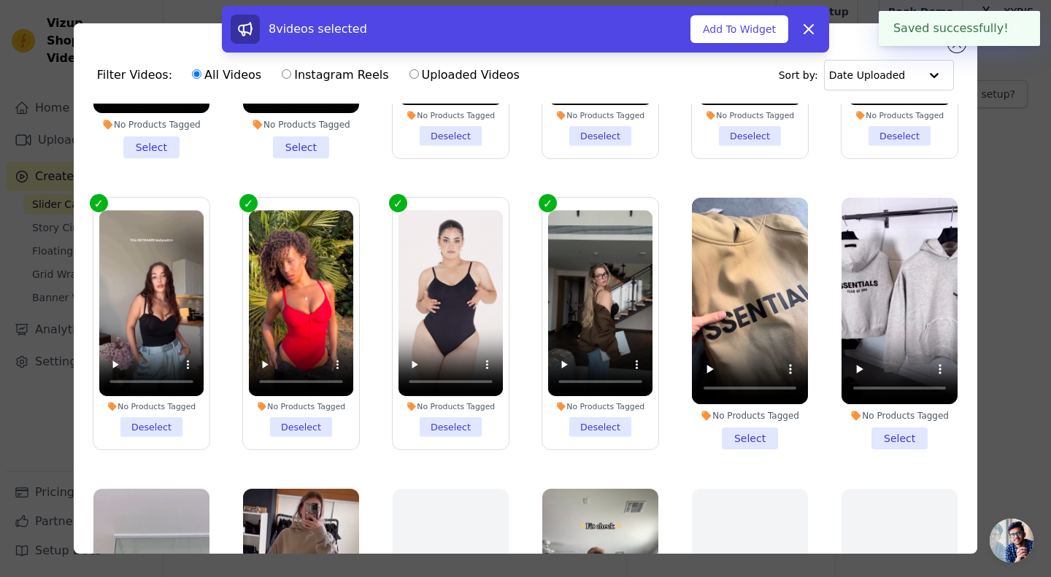
click at [768, 34] on button "Add To Widget" at bounding box center [739, 29] width 98 height 28
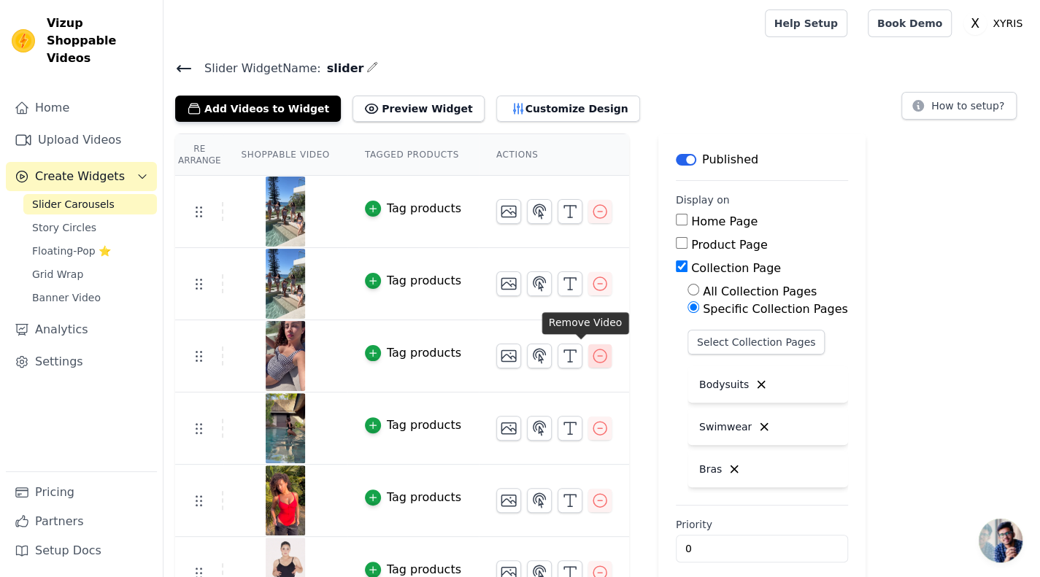
scroll to position [34, 0]
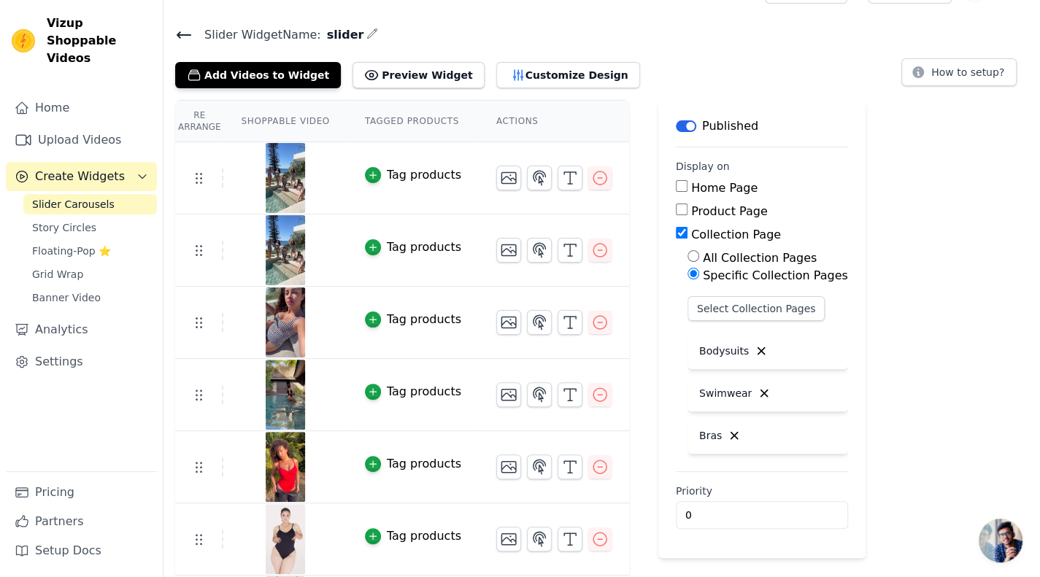
click at [676, 208] on input "Product Page" at bounding box center [682, 210] width 12 height 12
checkbox input "true"
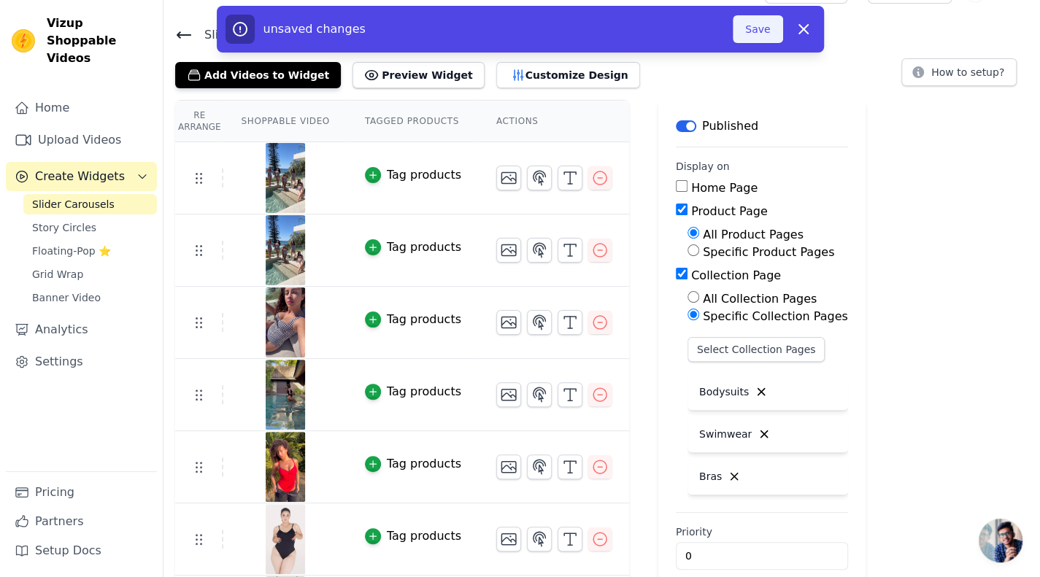
click at [756, 39] on button "Save" at bounding box center [758, 29] width 50 height 28
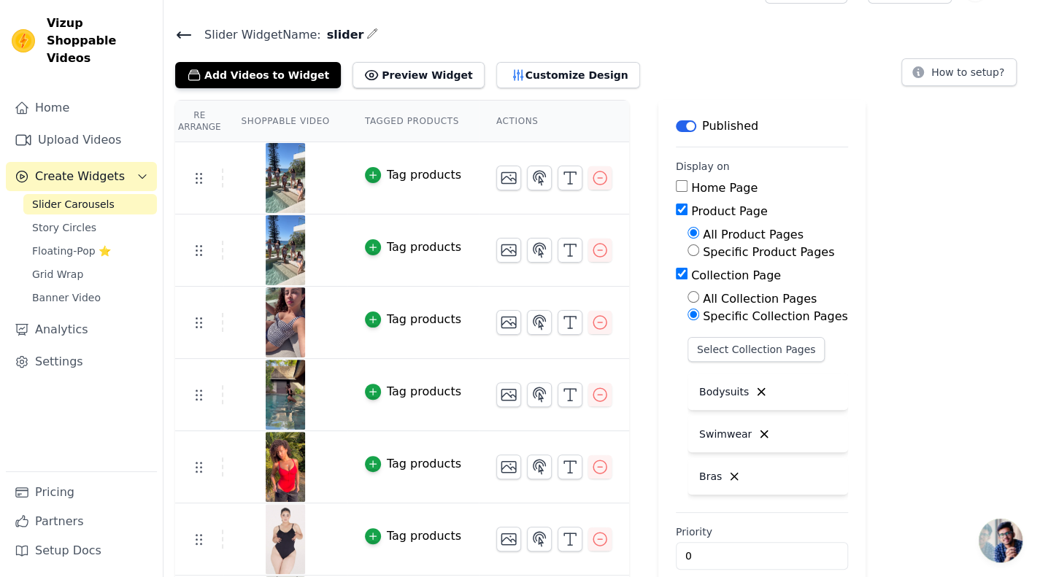
scroll to position [0, 0]
